Goal: Book appointment/travel/reservation

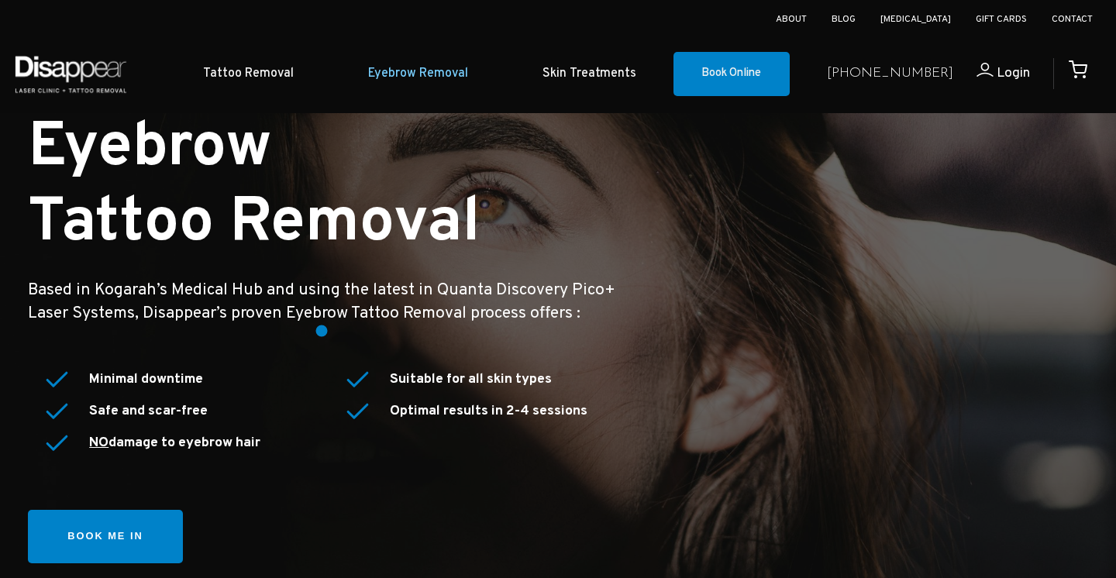
scroll to position [33, 0]
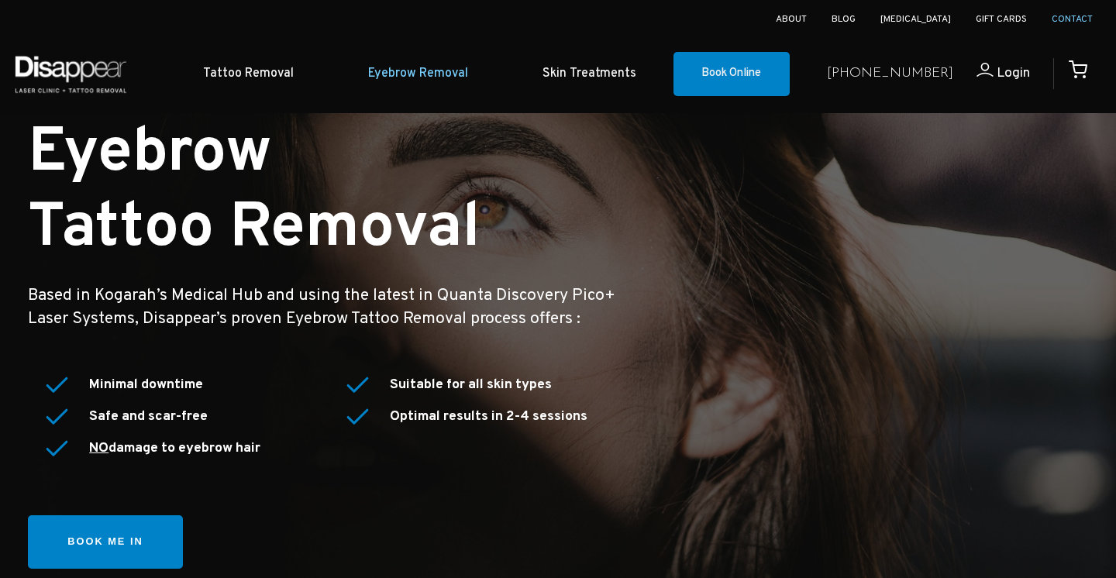
click at [1088, 23] on link "Contact" at bounding box center [1071, 19] width 41 height 12
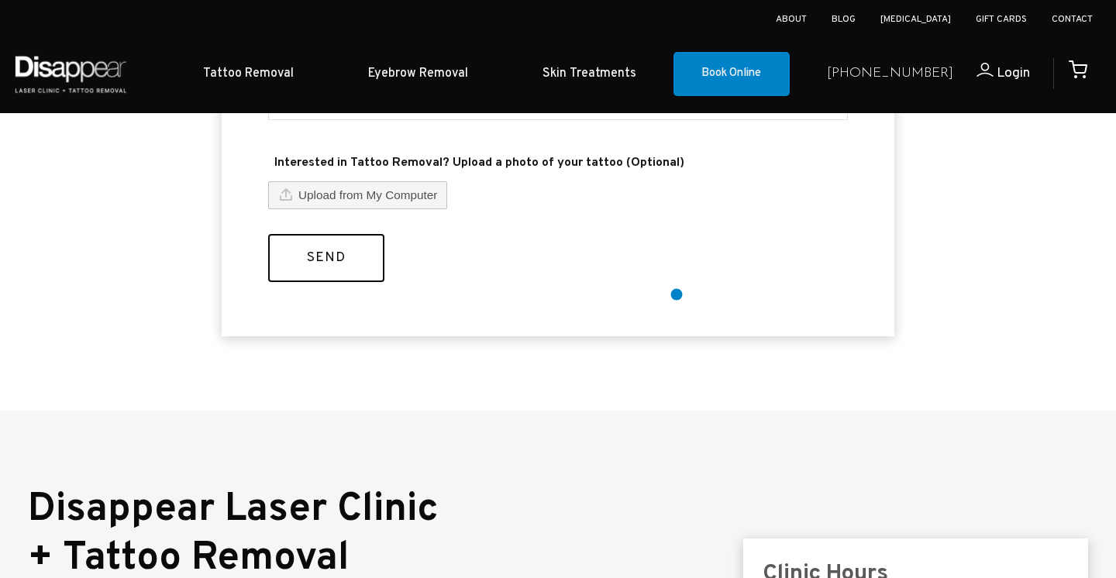
scroll to position [788, 0]
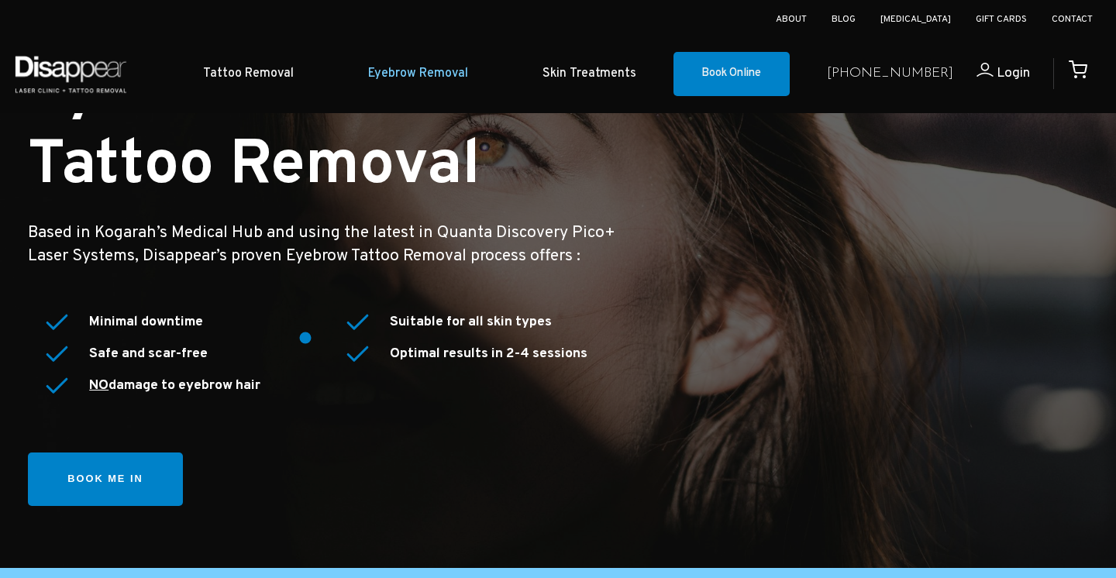
scroll to position [119, 0]
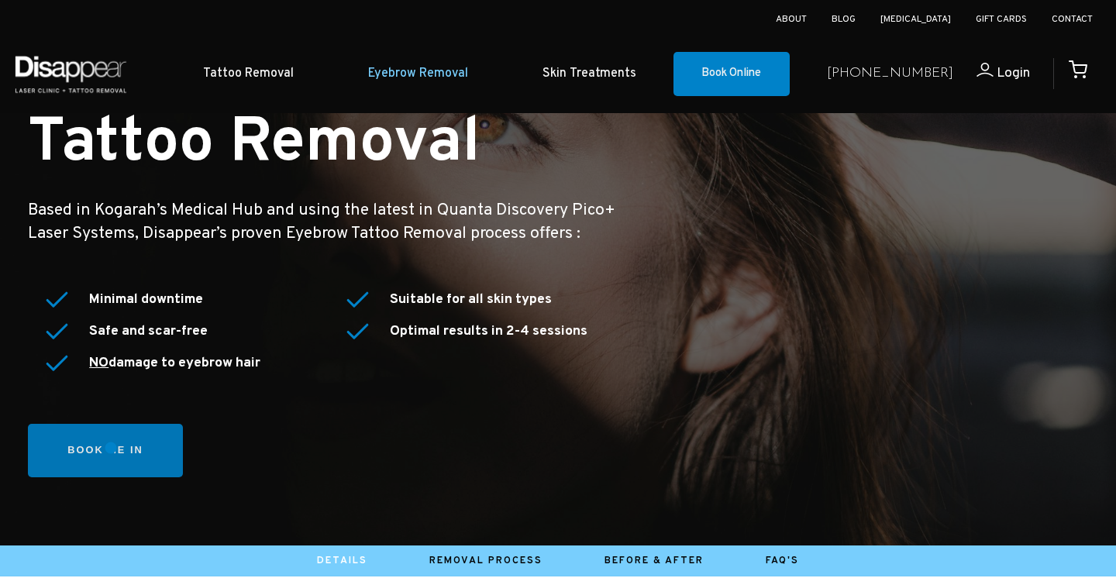
click at [111, 448] on link "Book me in" at bounding box center [105, 450] width 155 height 53
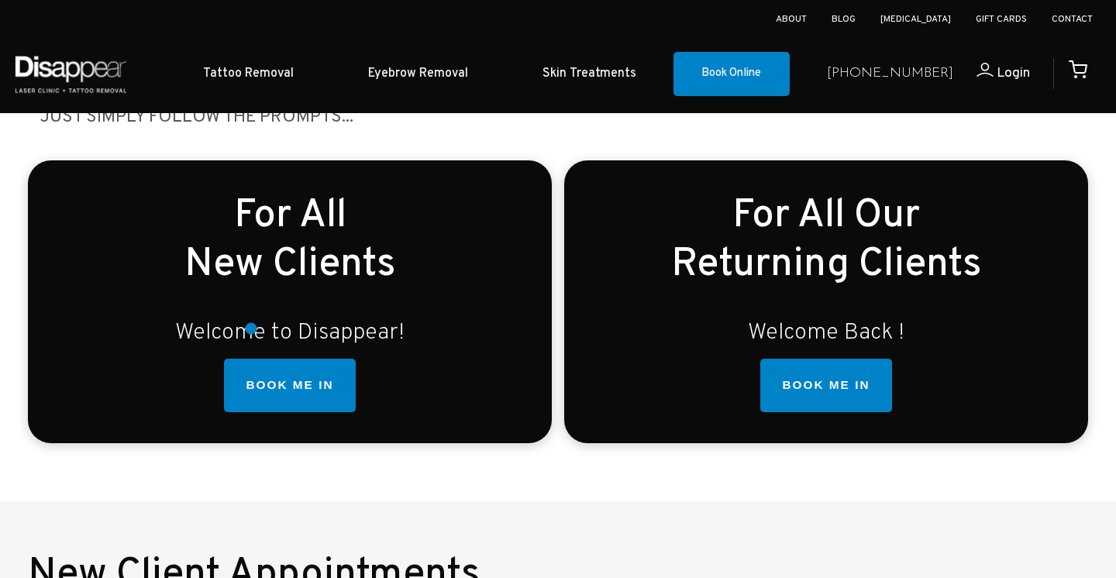
scroll to position [422, 0]
